Goal: Information Seeking & Learning: Learn about a topic

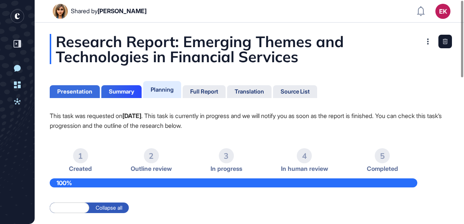
drag, startPoint x: 81, startPoint y: 90, endPoint x: 93, endPoint y: 90, distance: 11.7
click at [81, 90] on div "Presentation" at bounding box center [74, 91] width 35 height 7
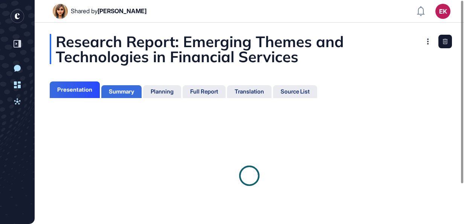
scroll to position [3, 0]
click at [116, 90] on div "Summary" at bounding box center [121, 91] width 25 height 7
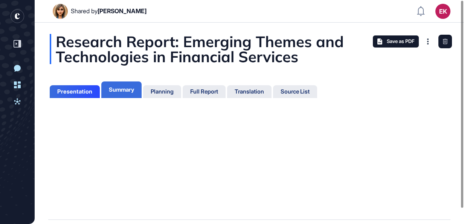
scroll to position [3, 0]
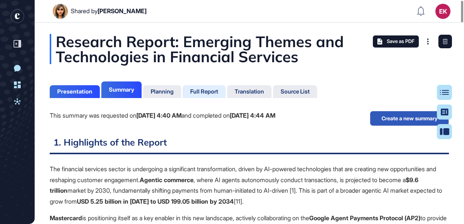
click at [206, 92] on div "Full Report" at bounding box center [204, 91] width 28 height 7
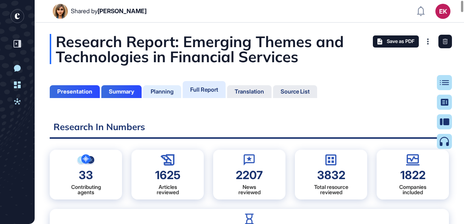
click at [174, 88] on div "Planning" at bounding box center [162, 91] width 23 height 7
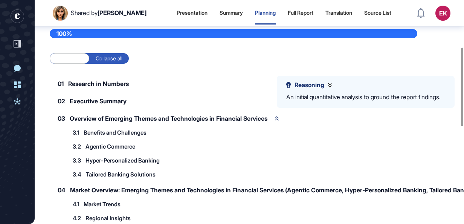
scroll to position [133, 0]
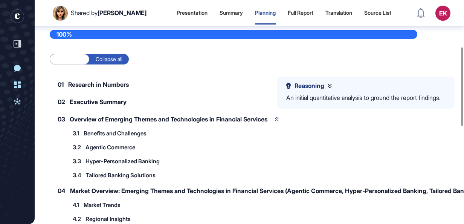
drag, startPoint x: 217, startPoint y: 205, endPoint x: 218, endPoint y: 173, distance: 32.0
click at [217, 205] on div "4.1 Market Trends 4.1.1 Growth in Agentic Commerce and Hyper-Personalized Solut…" at bounding box center [243, 205] width 349 height 12
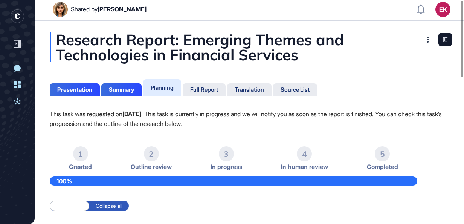
scroll to position [0, 0]
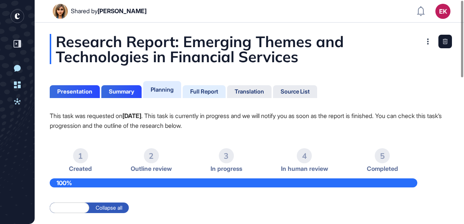
click at [205, 86] on div "Full Report" at bounding box center [204, 91] width 43 height 13
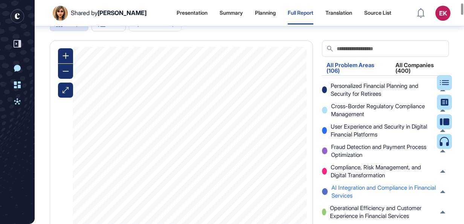
scroll to position [40, 0]
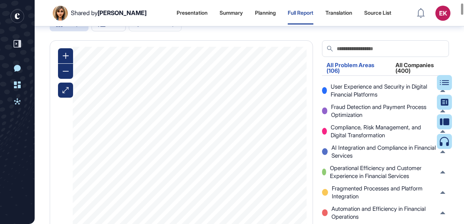
click at [412, 78] on div "All Companies (400)" at bounding box center [420, 70] width 58 height 16
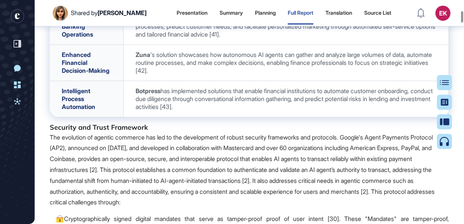
scroll to position [3073, 0]
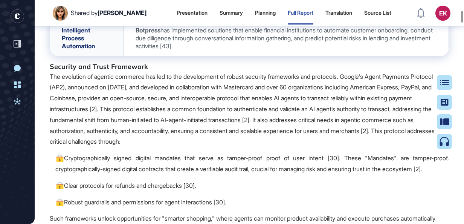
drag, startPoint x: 264, startPoint y: 83, endPoint x: 276, endPoint y: 85, distance: 11.9
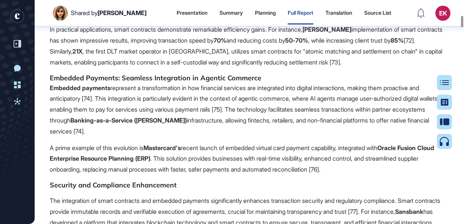
scroll to position [4495, 0]
